Goal: Task Accomplishment & Management: Manage account settings

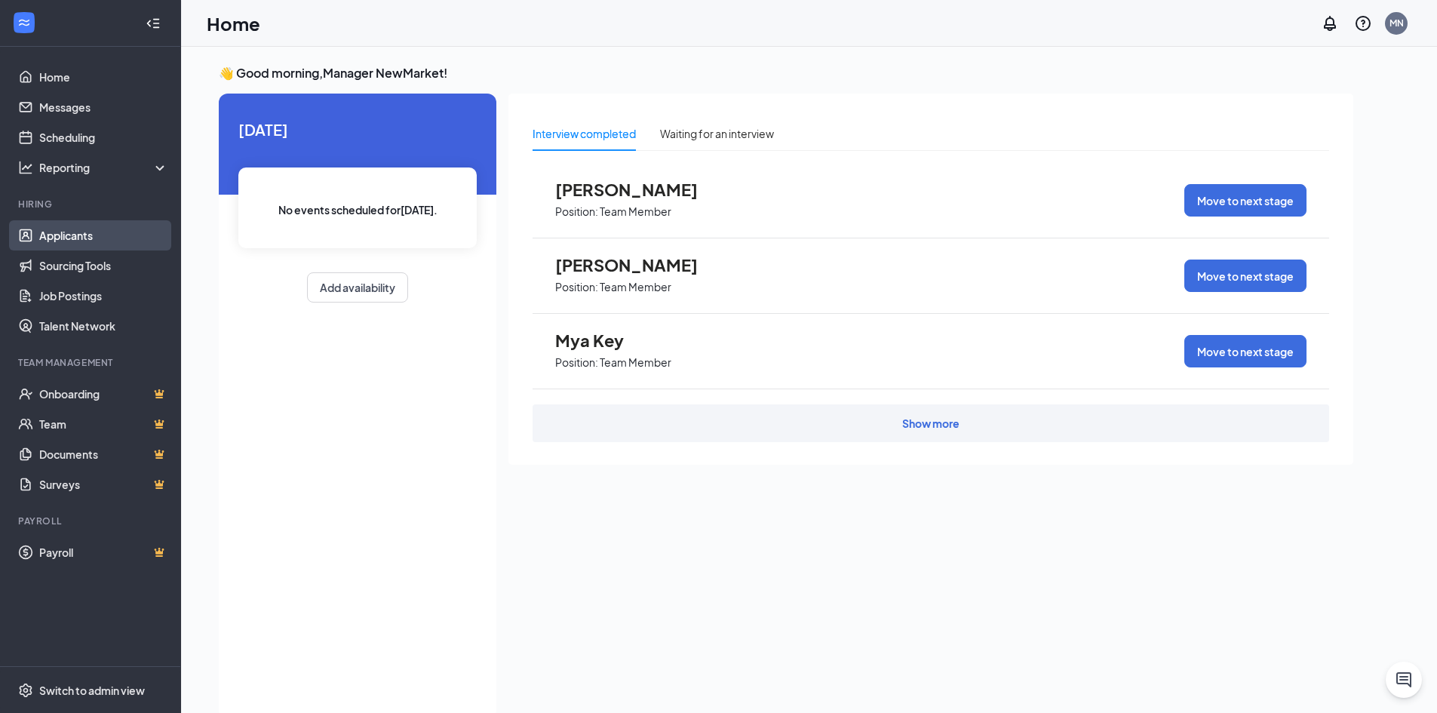
click at [59, 242] on link "Applicants" at bounding box center [103, 235] width 129 height 30
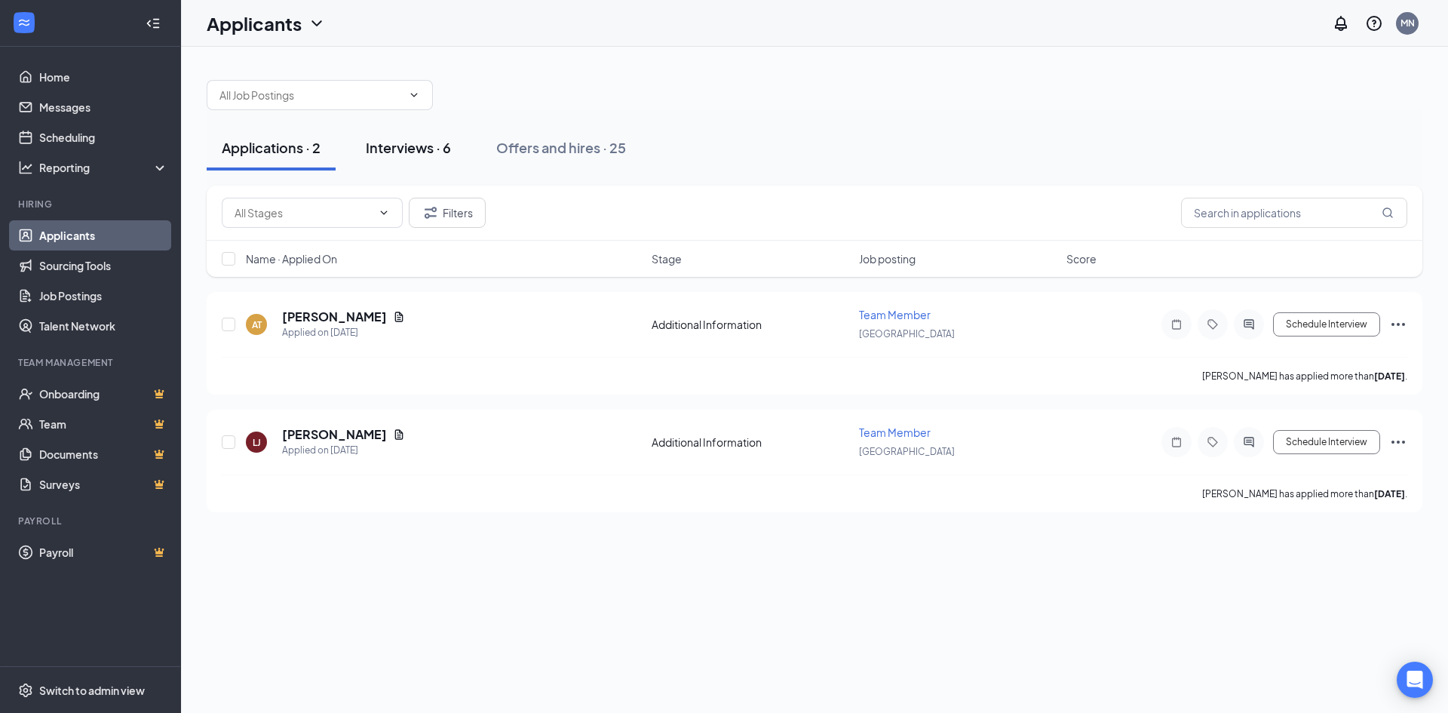
click at [423, 146] on div "Interviews · 6" at bounding box center [408, 147] width 85 height 19
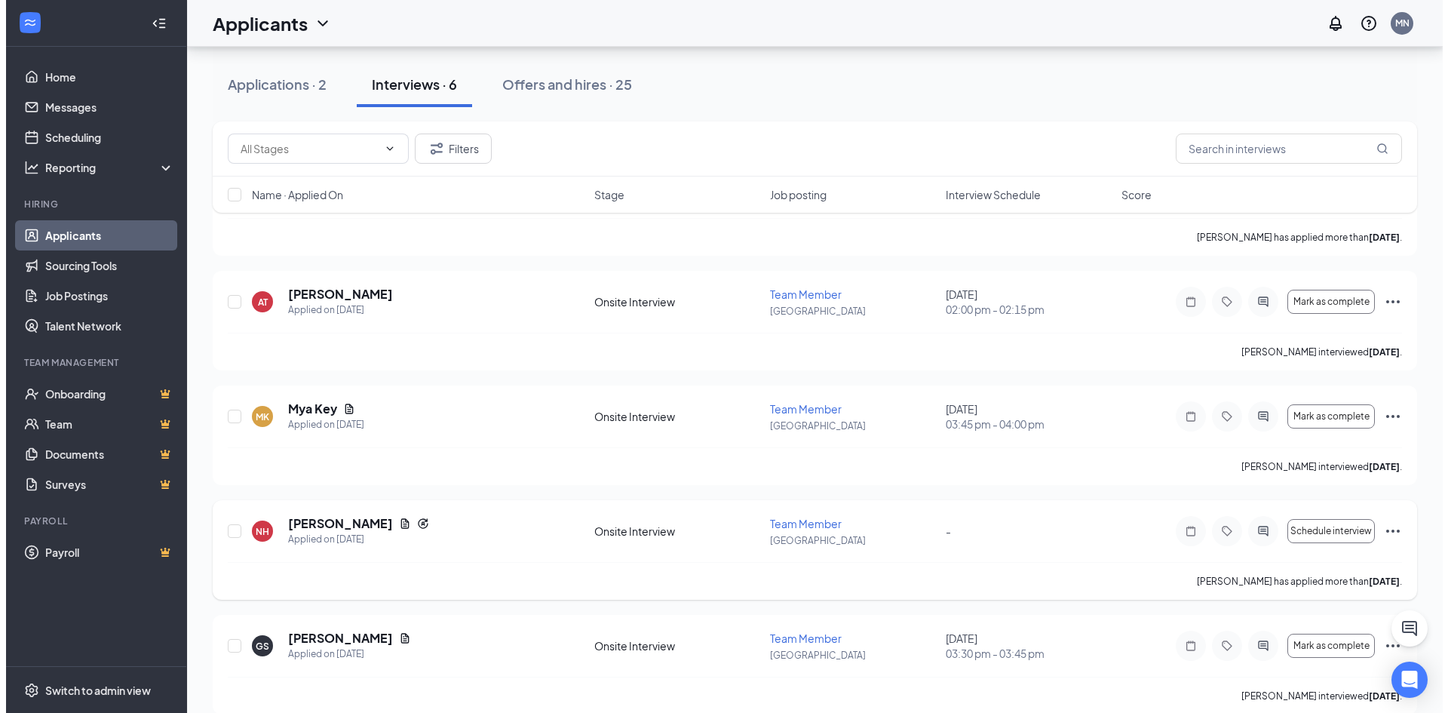
scroll to position [44, 0]
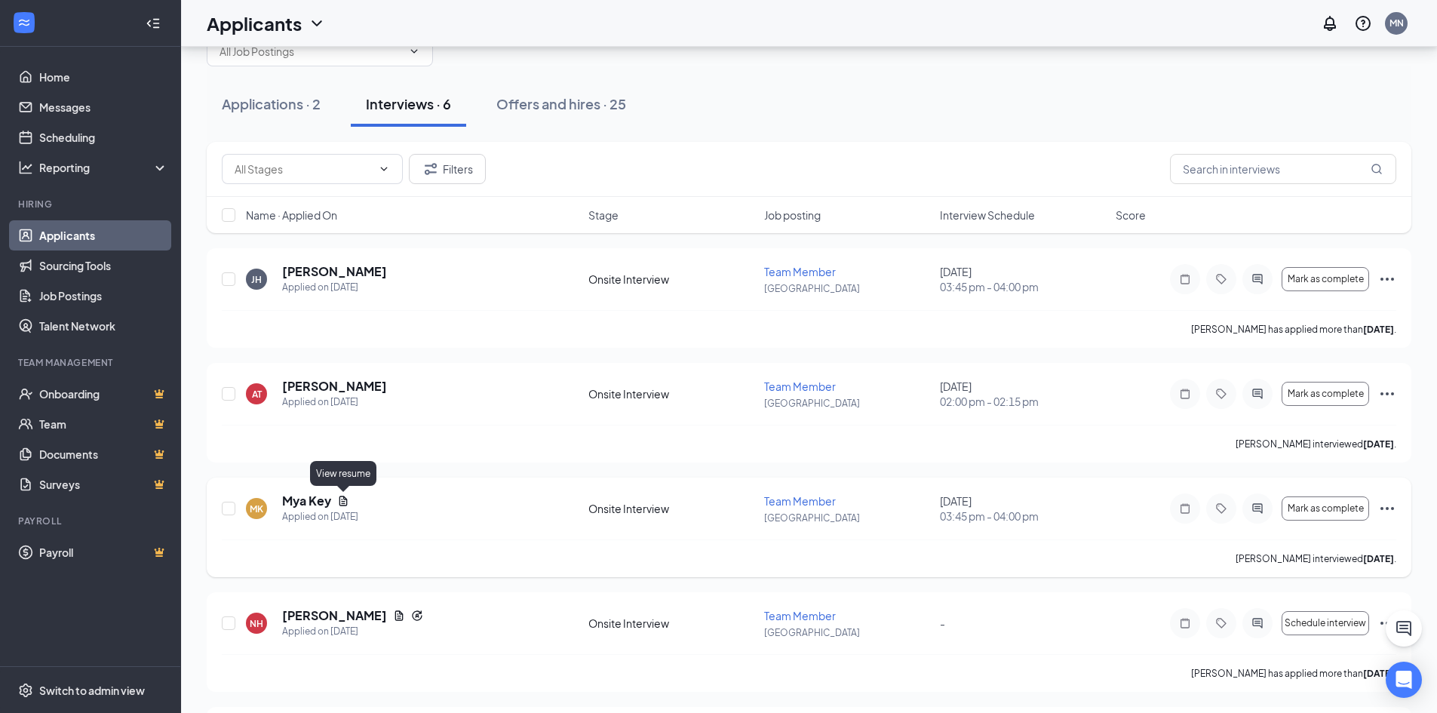
click at [339, 499] on icon "Document" at bounding box center [343, 500] width 8 height 10
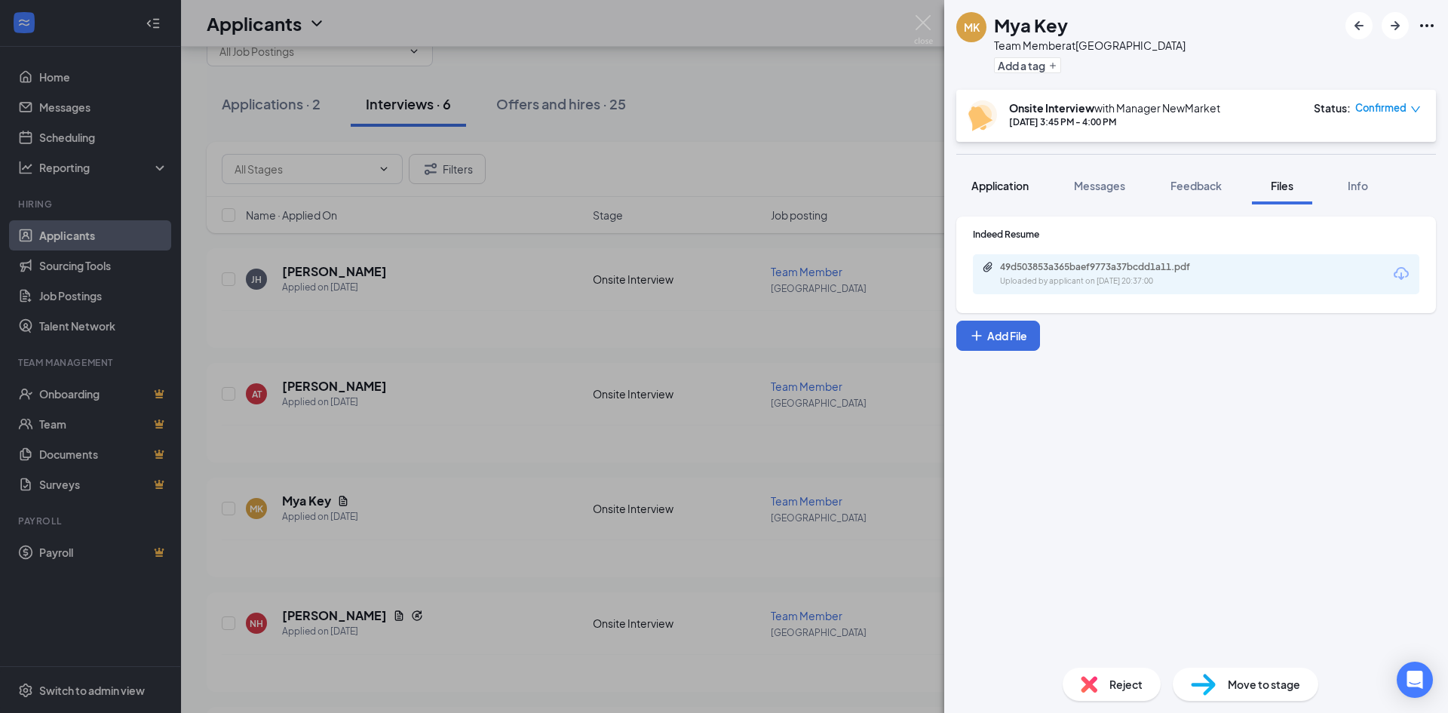
click at [1001, 198] on button "Application" at bounding box center [999, 186] width 87 height 38
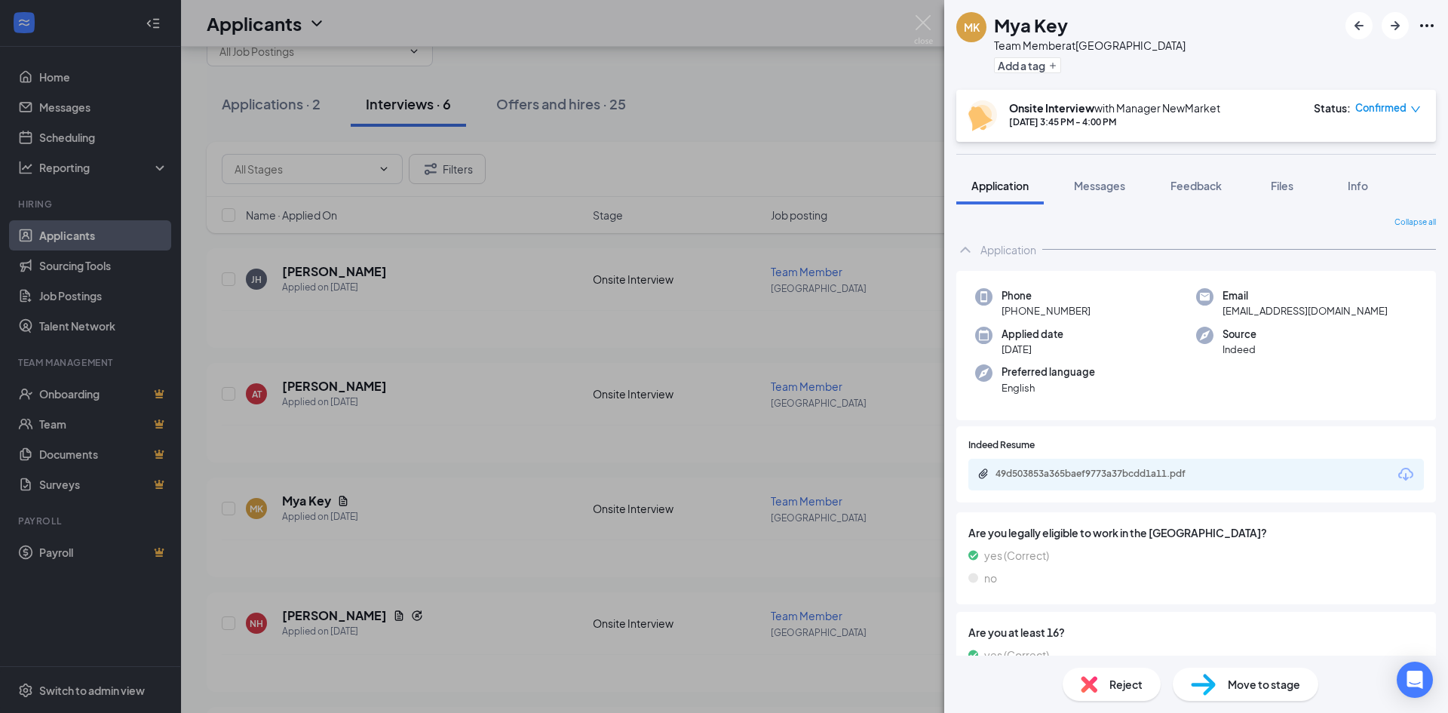
click at [1370, 131] on div "Onsite Interview with Manager NewMarket Sep 12, 3:45 PM - 4:00 PM Status : Conf…" at bounding box center [1196, 116] width 480 height 52
click at [1424, 27] on icon "Ellipses" at bounding box center [1427, 26] width 18 height 18
click at [1428, 29] on icon "Ellipses" at bounding box center [1427, 26] width 18 height 18
click at [1304, 56] on link "View full application" at bounding box center [1345, 60] width 163 height 15
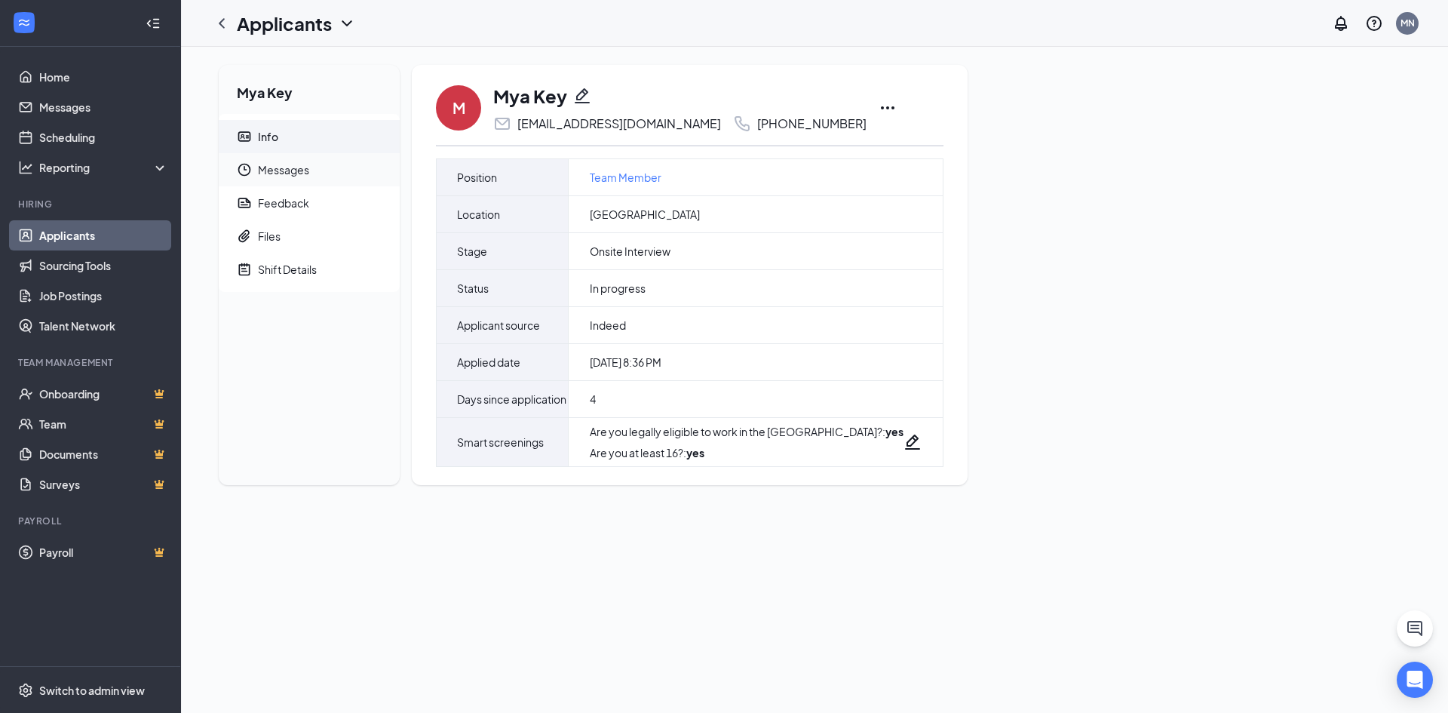
click at [300, 173] on span "Messages" at bounding box center [323, 169] width 130 height 33
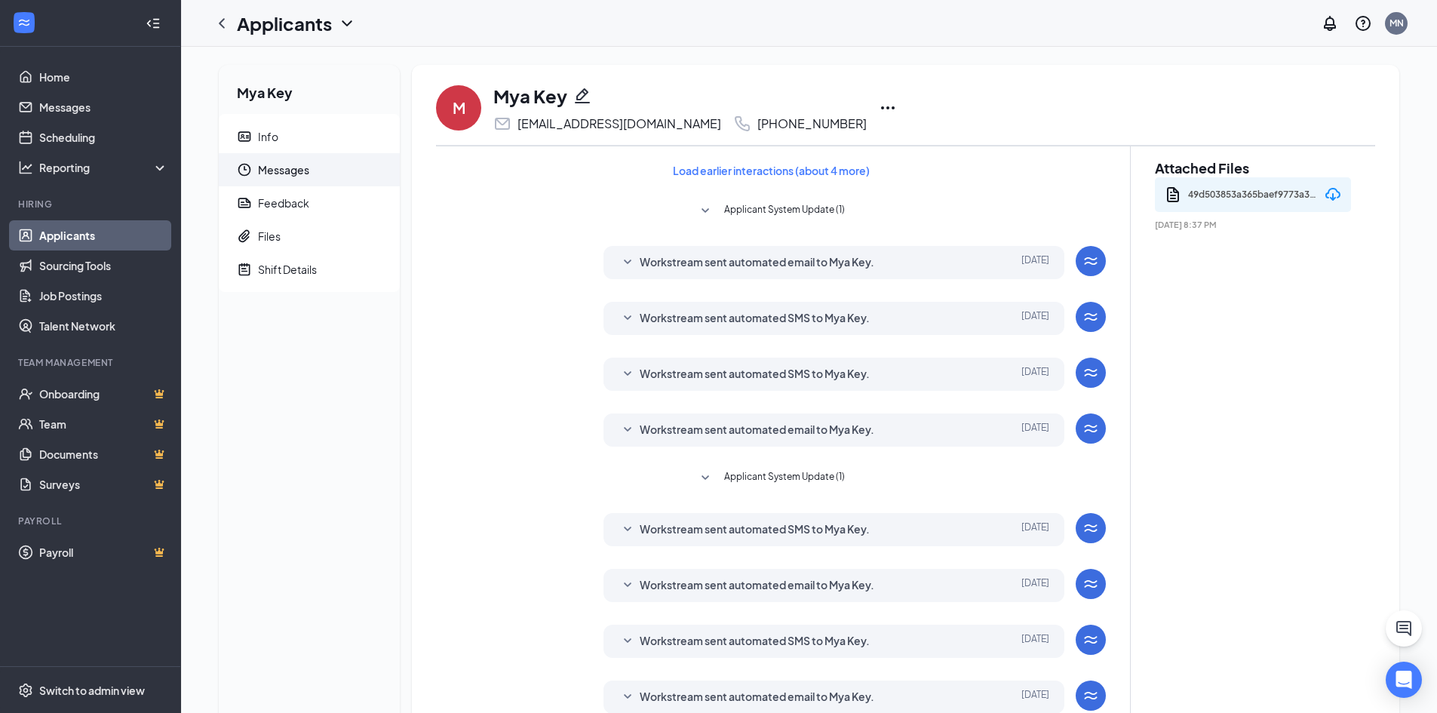
click at [106, 234] on link "Applicants" at bounding box center [103, 235] width 129 height 30
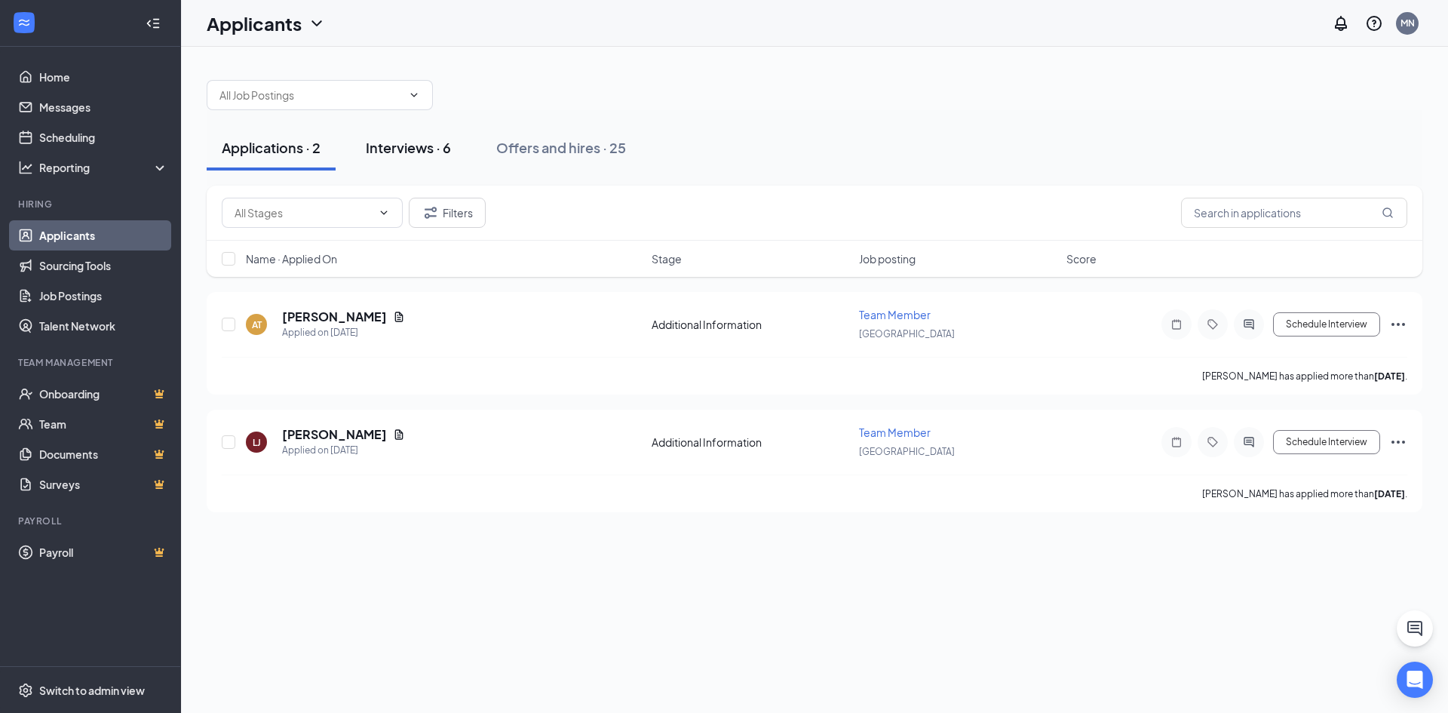
click at [435, 155] on div "Interviews · 6" at bounding box center [408, 147] width 85 height 19
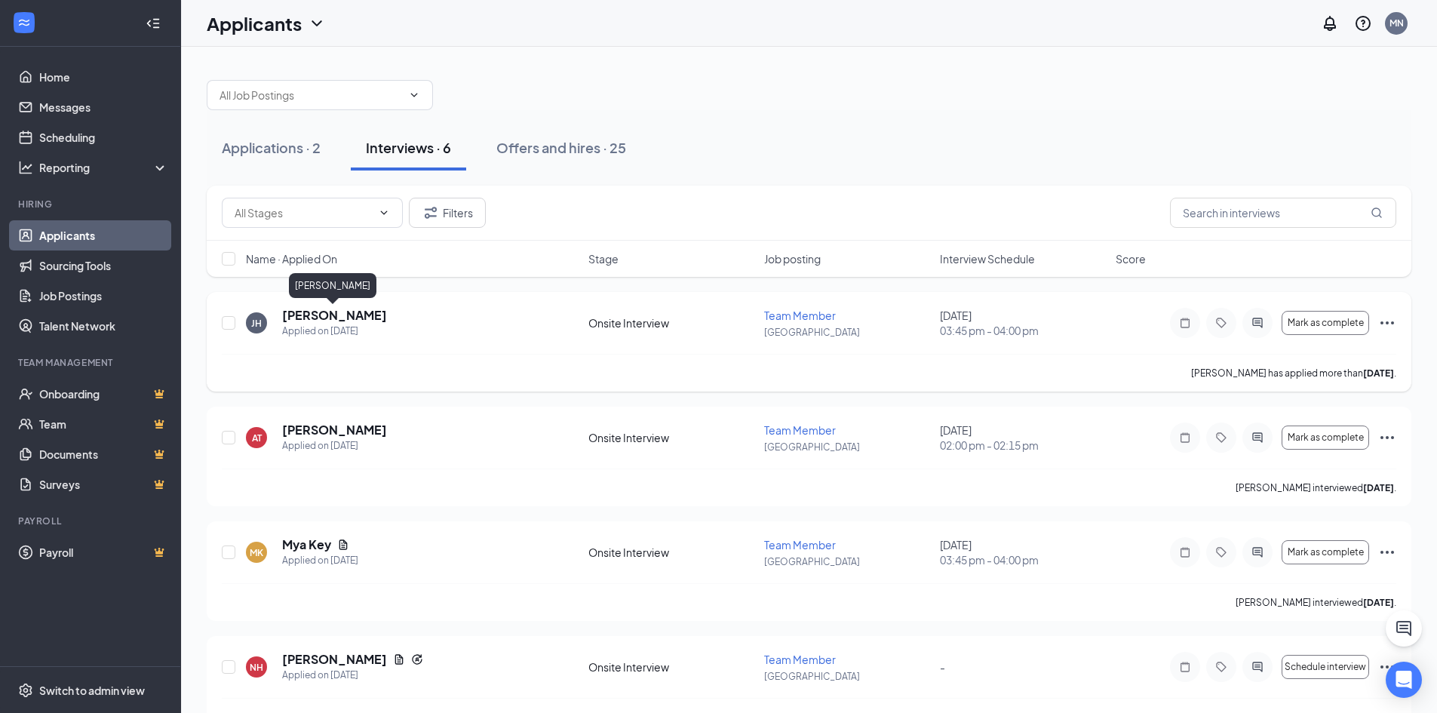
click at [363, 313] on h5 "[PERSON_NAME]" at bounding box center [334, 315] width 105 height 17
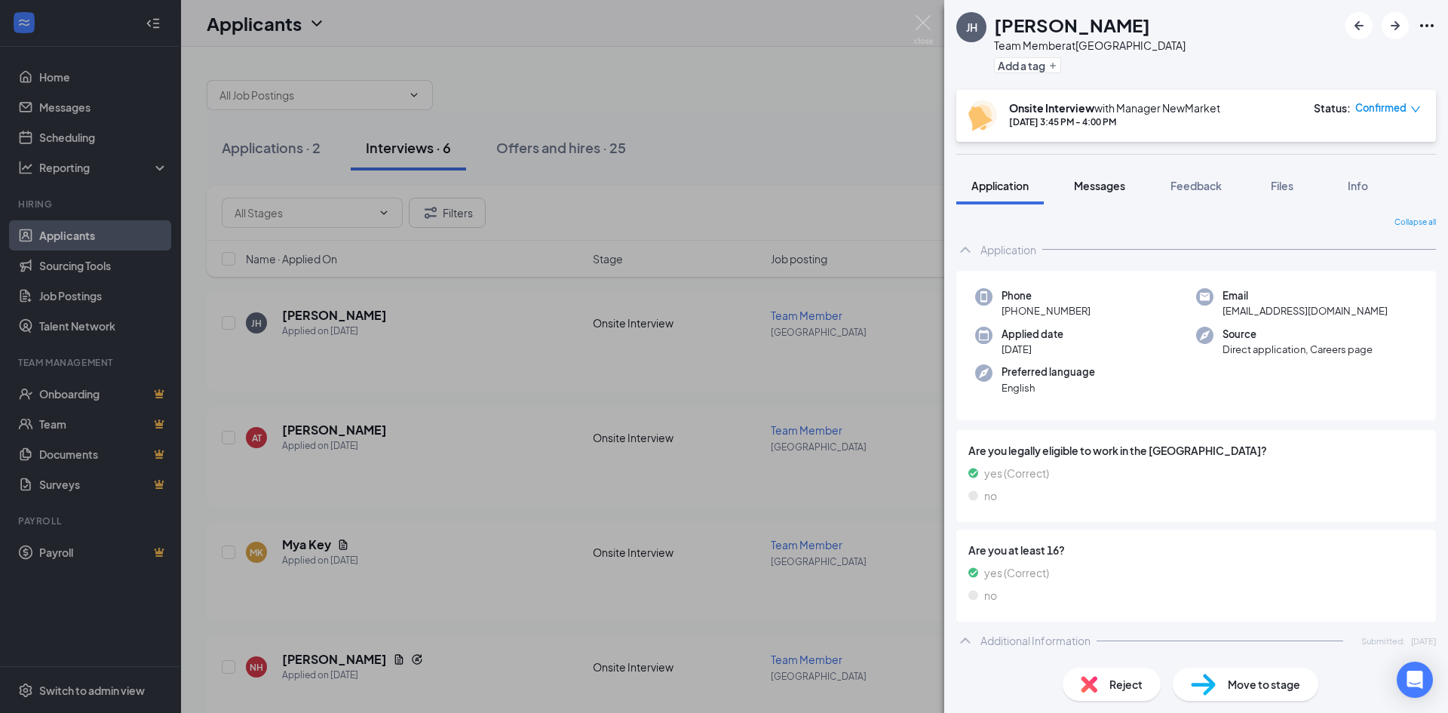
click at [1102, 183] on span "Messages" at bounding box center [1099, 186] width 51 height 14
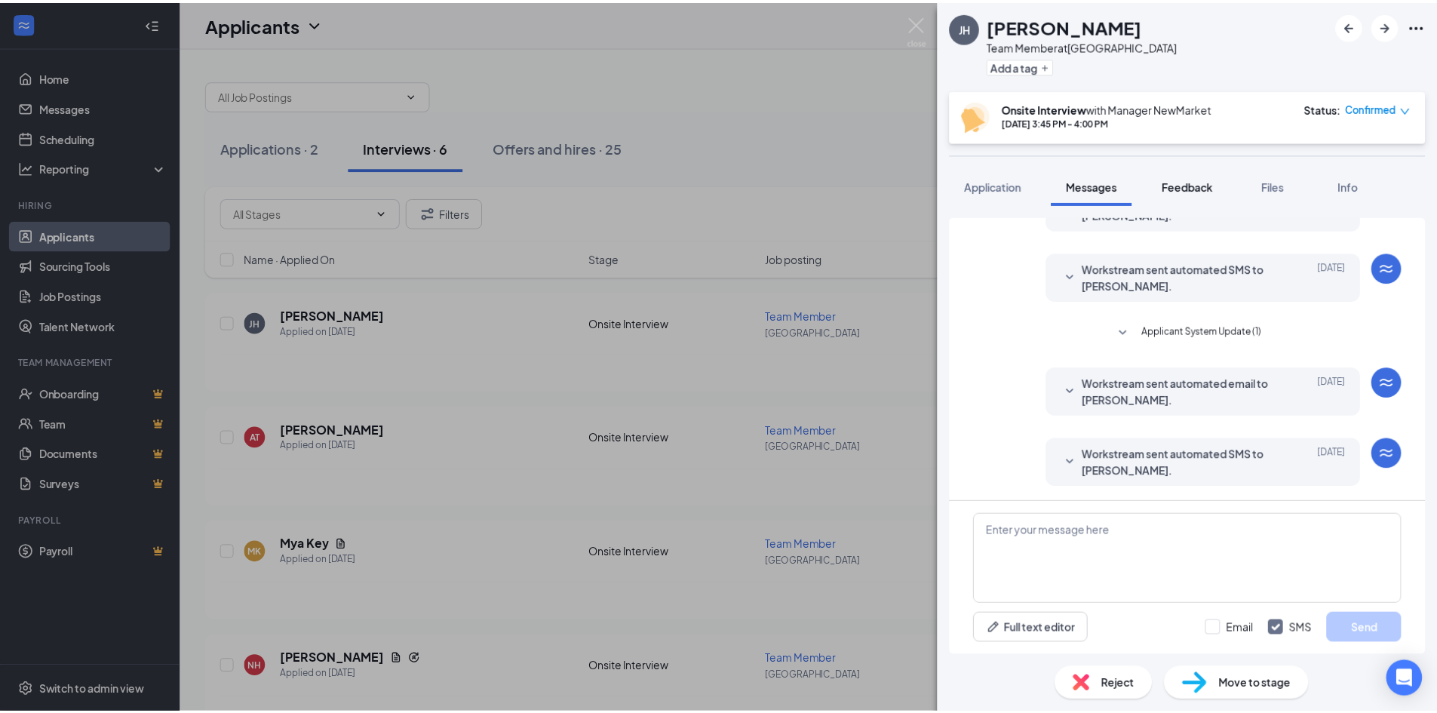
scroll to position [201, 0]
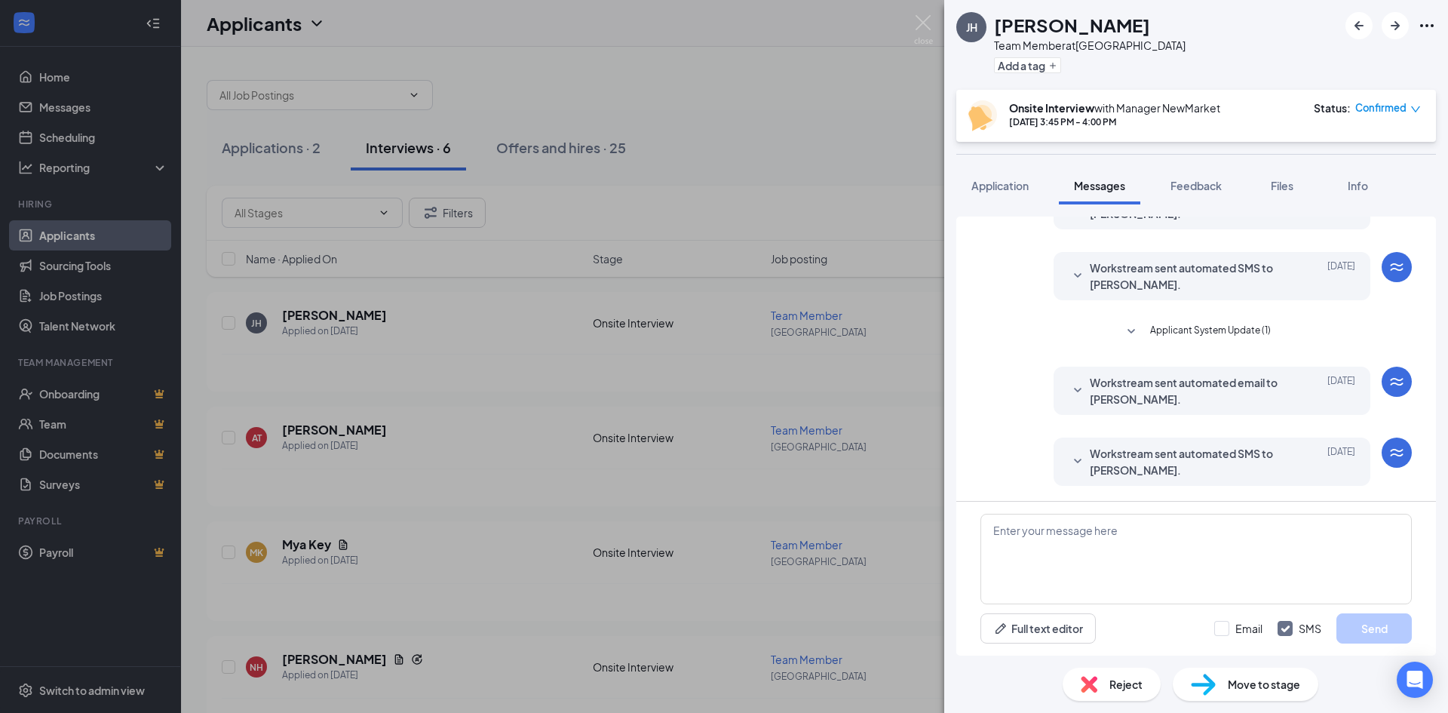
drag, startPoint x: 1190, startPoint y: 188, endPoint x: 1408, endPoint y: 212, distance: 219.3
click at [1191, 188] on span "Feedback" at bounding box center [1195, 186] width 51 height 14
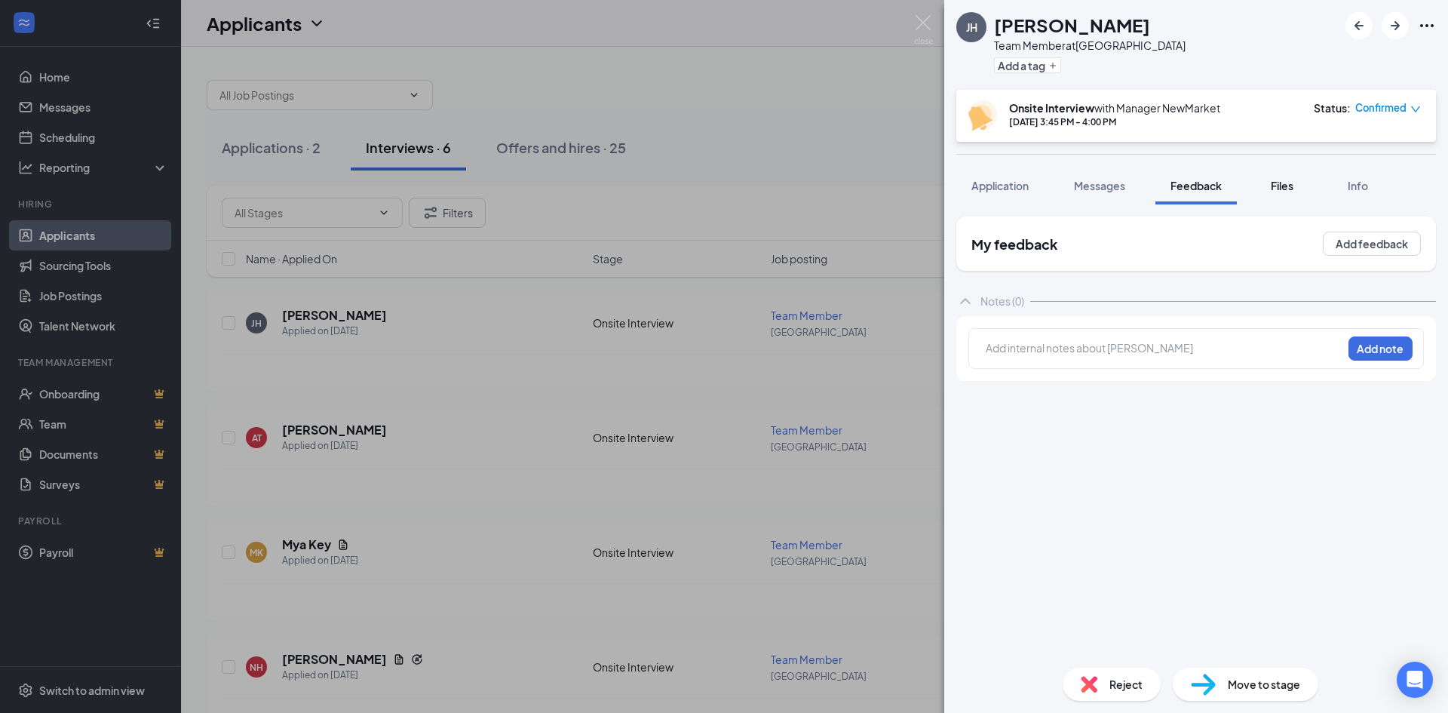
click at [1281, 192] on div "Files" at bounding box center [1282, 185] width 30 height 15
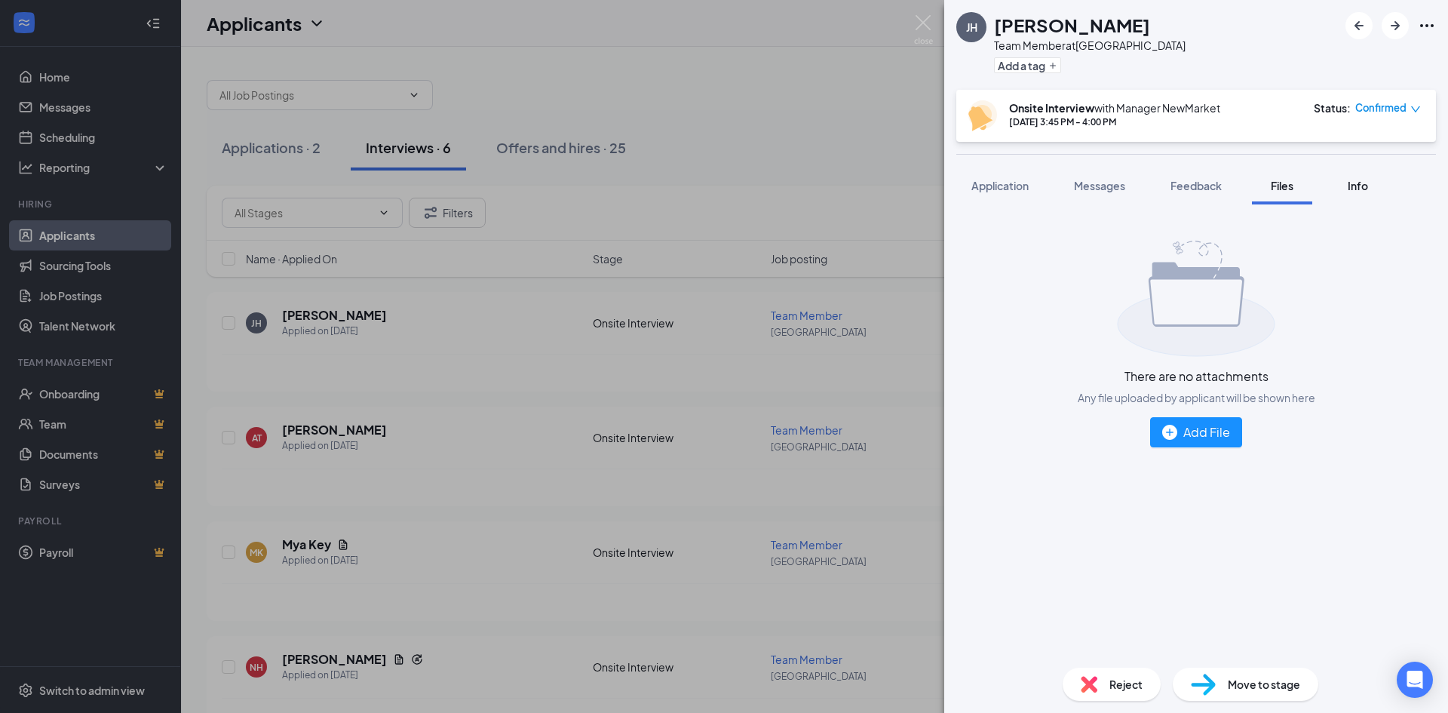
click at [1346, 192] on div "Info" at bounding box center [1357, 185] width 30 height 15
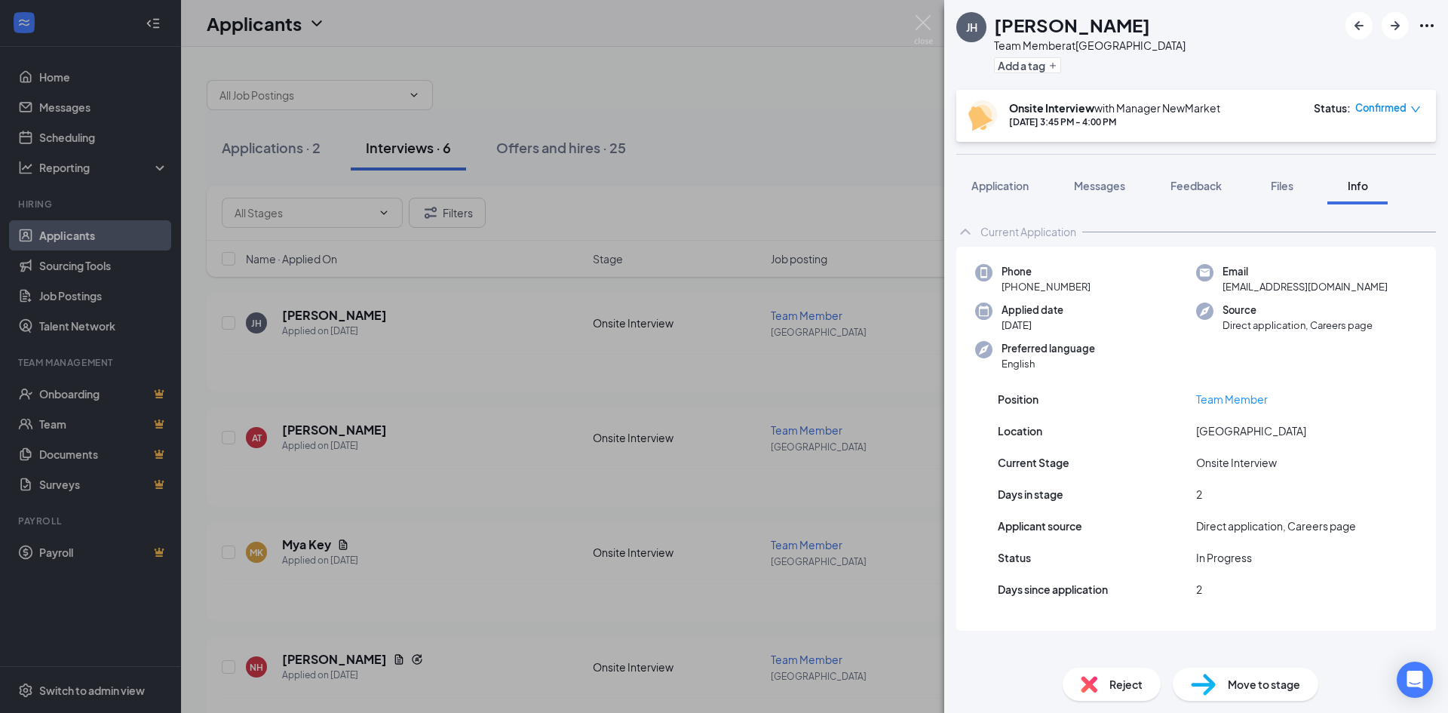
click at [784, 109] on div "[PERSON_NAME] Jayden [PERSON_NAME] Team Member at [GEOGRAPHIC_DATA] Add a tag O…" at bounding box center [724, 356] width 1448 height 713
